Goal: Information Seeking & Learning: Learn about a topic

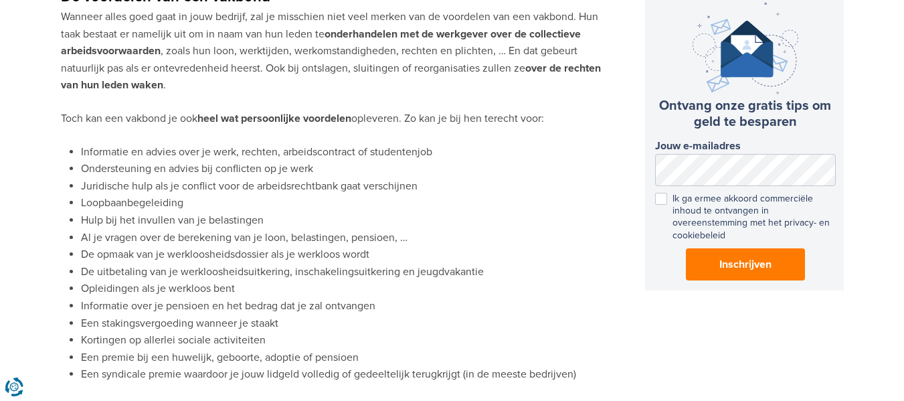
scroll to position [809, 0]
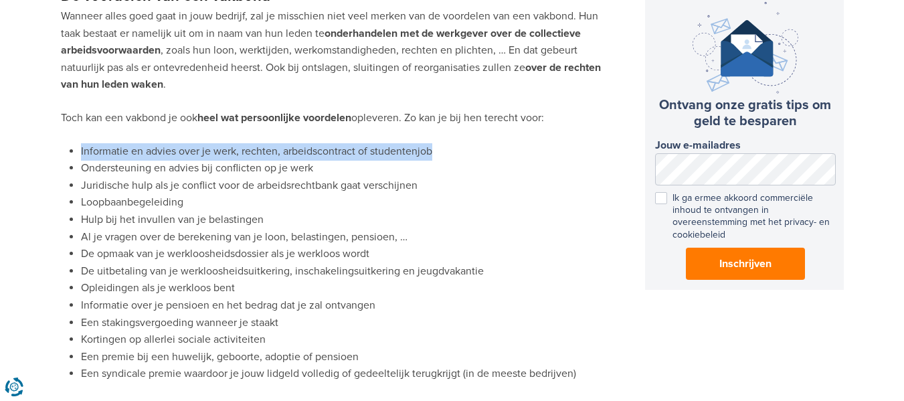
drag, startPoint x: 80, startPoint y: 151, endPoint x: 452, endPoint y: 137, distance: 372.4
click at [452, 137] on div "Inhoud: De voordelen van een vakbond De nadelen van een vakbond Conclusie Of je…" at bounding box center [339, 208] width 556 height 1794
copy li "Informatie en advies over je werk, rechten, arbeidscontract of studentenjob"
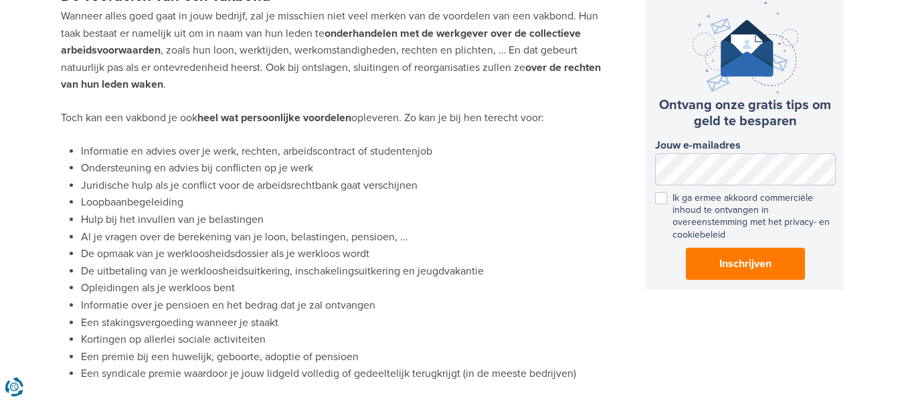
click at [116, 169] on li "Ondersteuning en advies bij conflicten op je werk" at bounding box center [348, 168] width 535 height 17
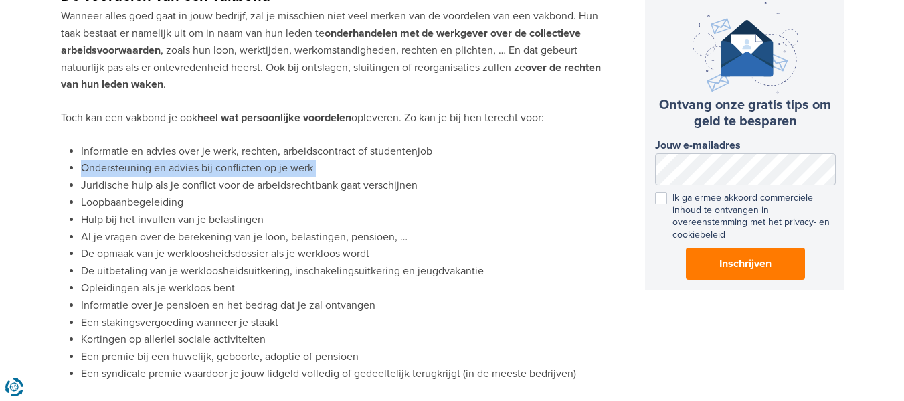
click at [116, 169] on li "Ondersteuning en advies bij conflicten op je werk" at bounding box center [348, 168] width 535 height 17
copy li "Ondersteuning en advies bij conflicten op je werk"
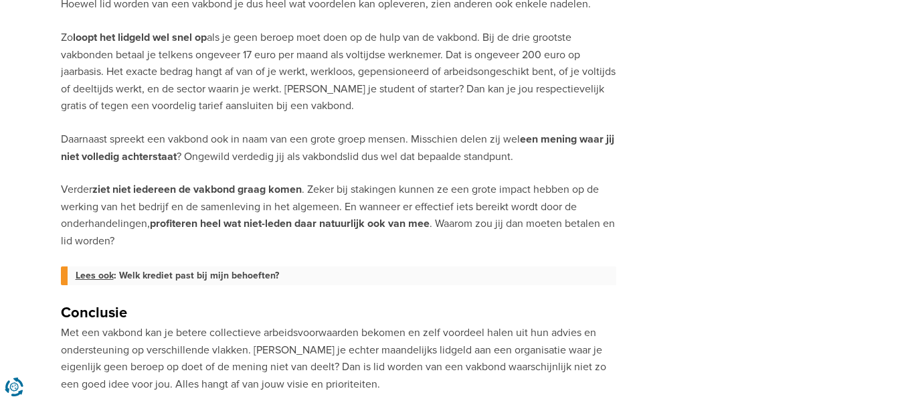
scroll to position [1319, 0]
